Goal: Task Accomplishment & Management: Use online tool/utility

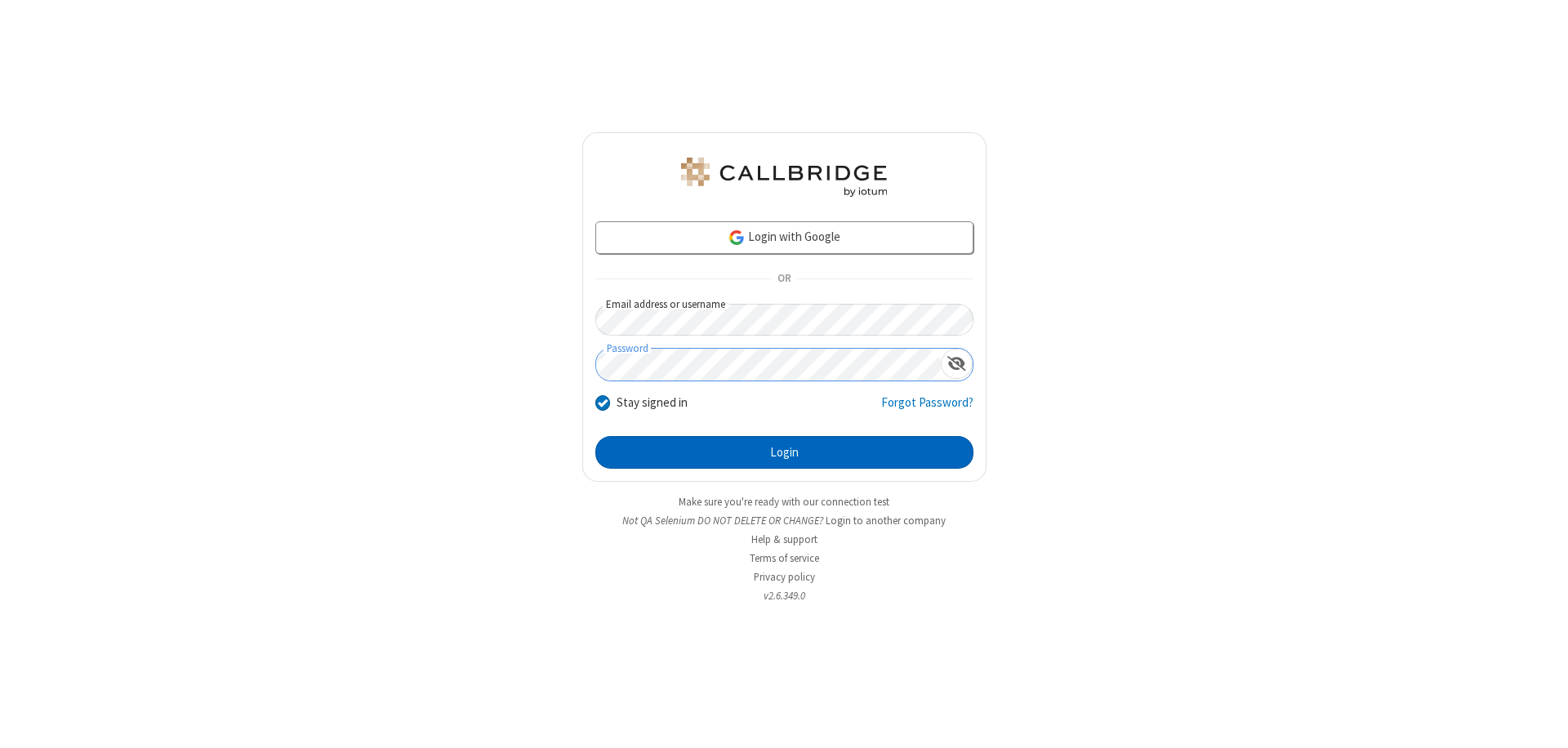
click at [784, 452] on button "Login" at bounding box center [784, 452] width 378 height 33
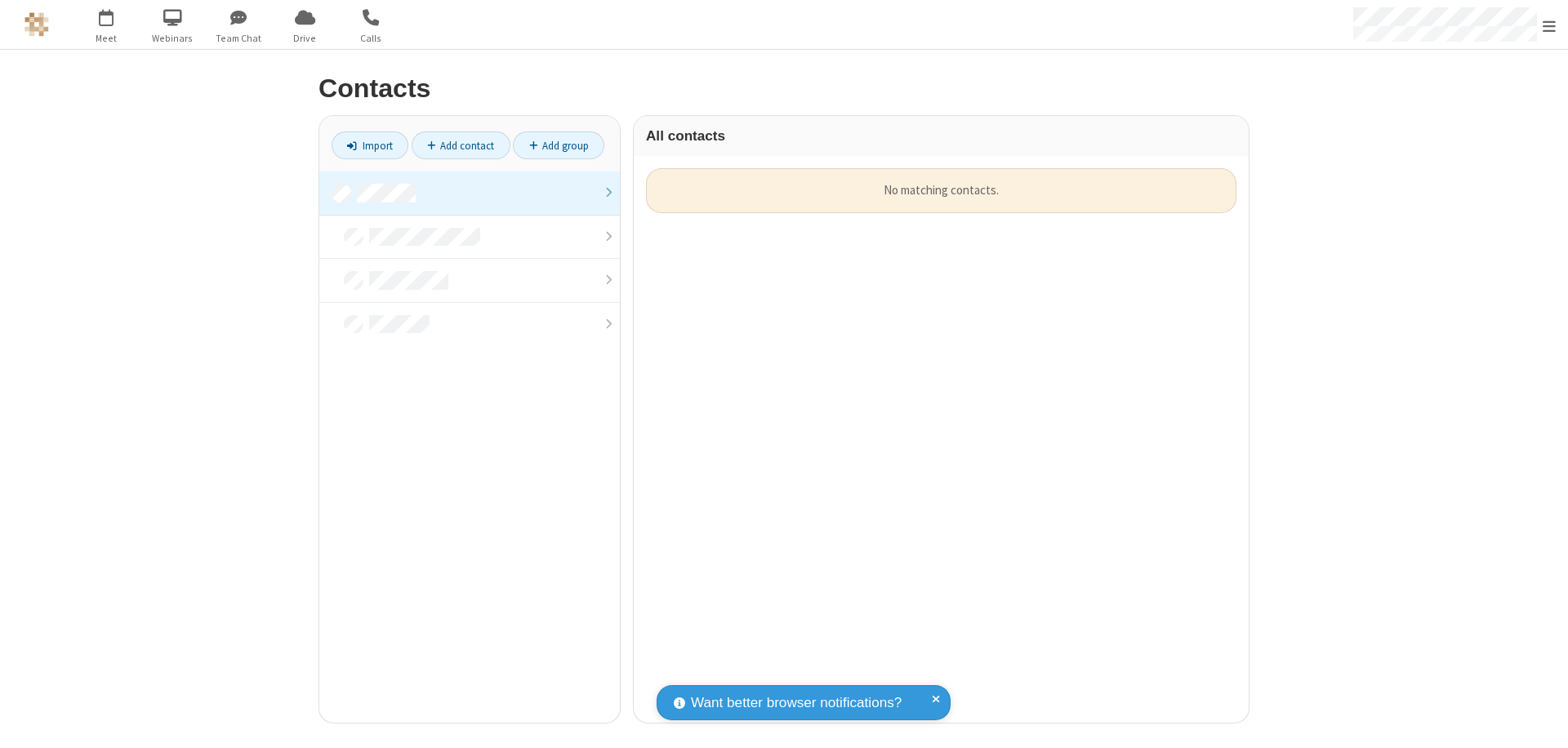
scroll to position [554, 603]
click at [469, 193] on link at bounding box center [469, 184] width 301 height 25
